Goal: Task Accomplishment & Management: Use online tool/utility

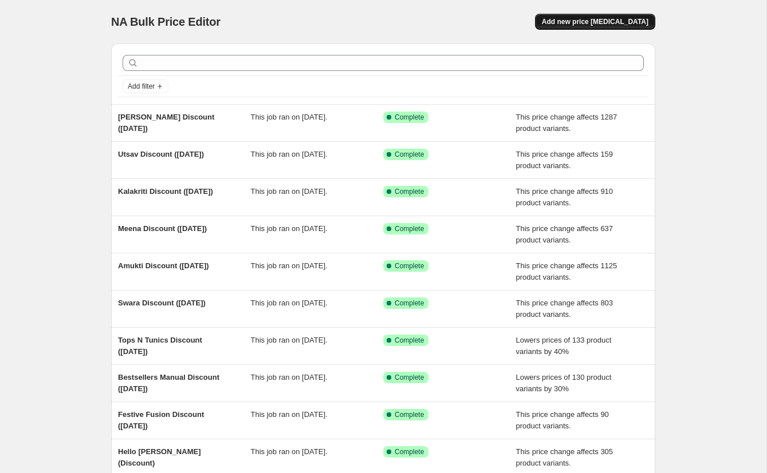
click at [603, 21] on span "Add new price [MEDICAL_DATA]" at bounding box center [595, 21] width 106 height 9
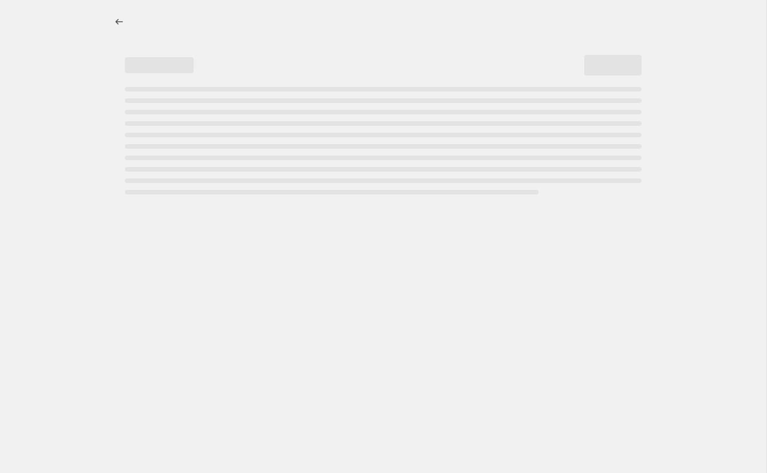
select select "percentage"
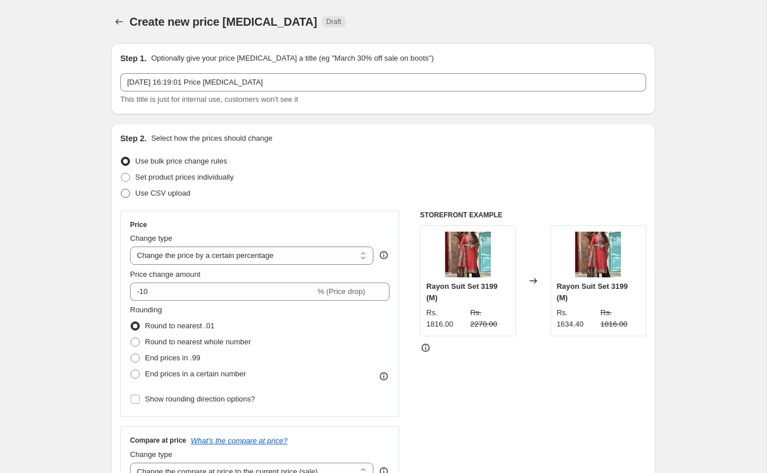
click at [156, 196] on span "Use CSV upload" at bounding box center [162, 193] width 55 height 9
click at [121, 189] on input "Use CSV upload" at bounding box center [121, 189] width 1 height 1
radio input "true"
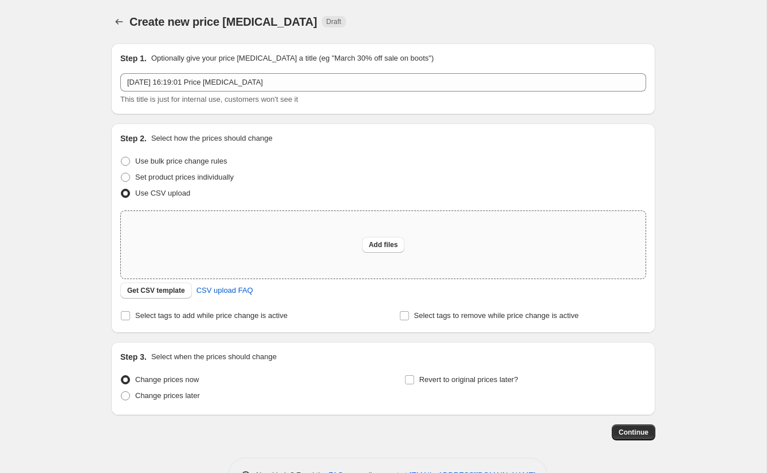
scroll to position [37, 0]
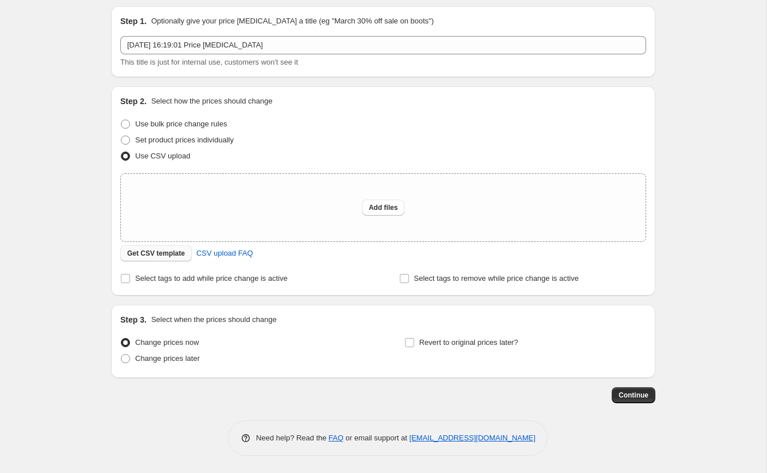
click at [156, 251] on span "Get CSV template" at bounding box center [156, 253] width 58 height 9
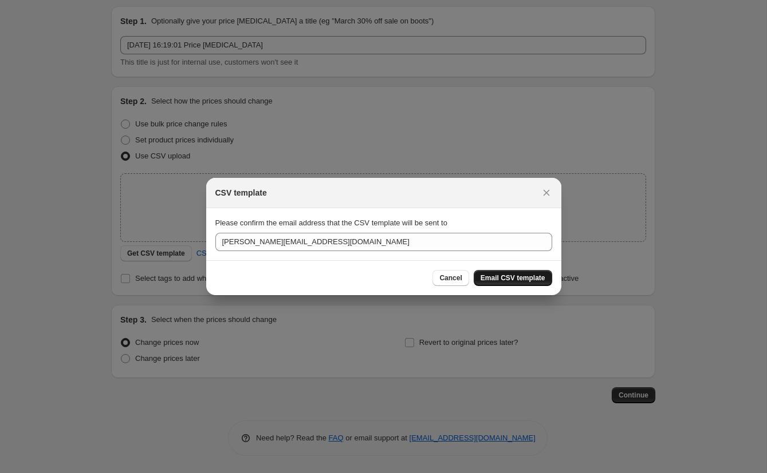
click at [510, 275] on span "Email CSV template" at bounding box center [512, 278] width 65 height 9
